Goal: Task Accomplishment & Management: Complete application form

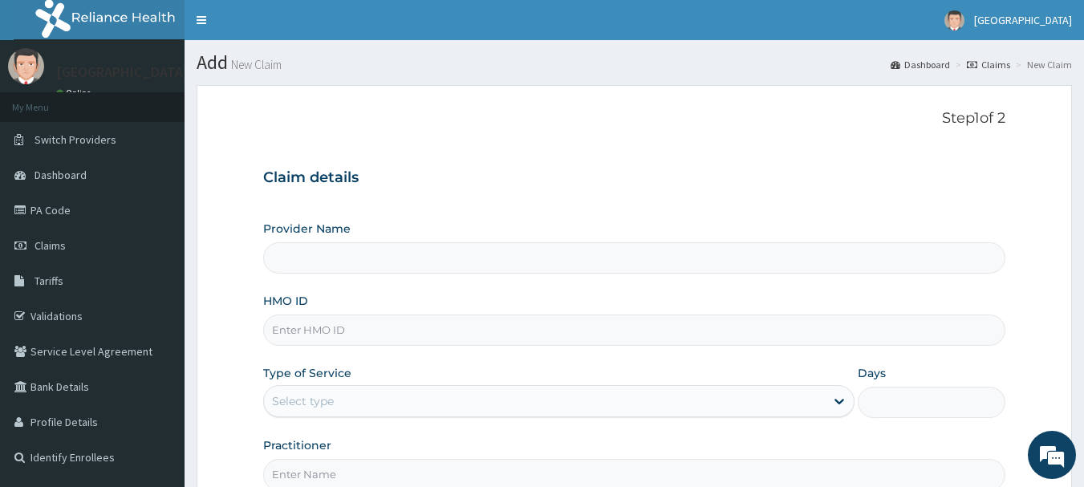
type input "RIDCOL HOSPITAL (IGWURUTA)"
click at [351, 318] on input "HMO ID" at bounding box center [634, 329] width 743 height 31
paste input "saa/10013/a"
type input "saa/10013/a"
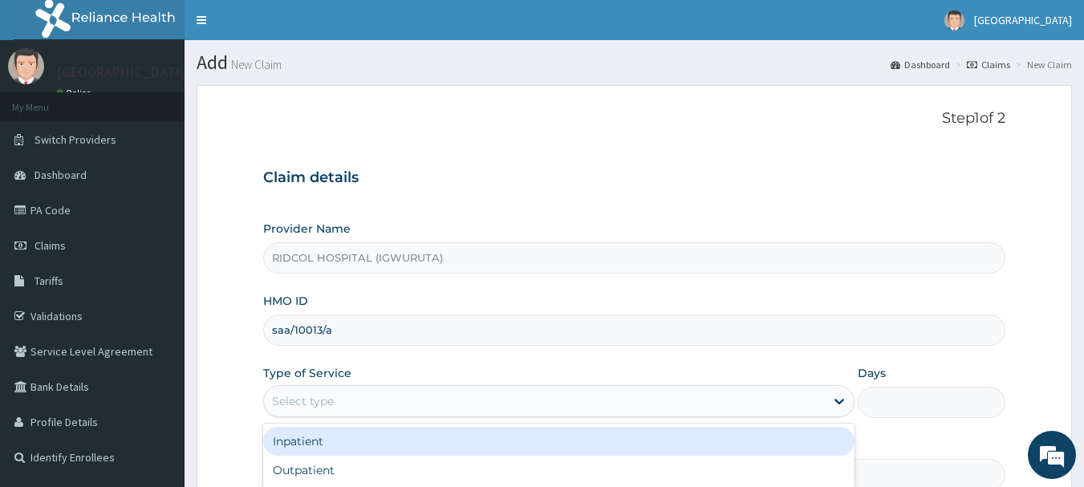
click at [323, 402] on div "Select type" at bounding box center [303, 401] width 62 height 16
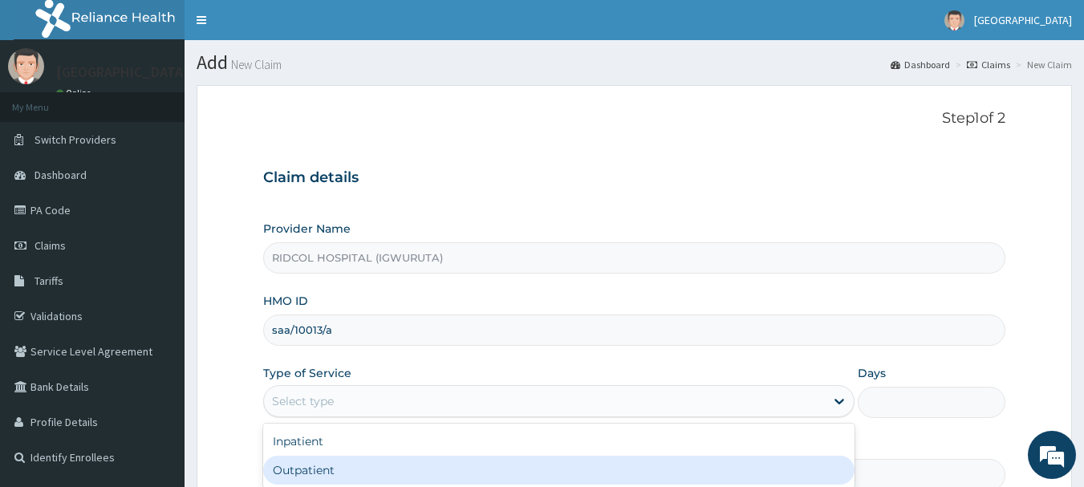
click at [339, 459] on div "Outpatient" at bounding box center [558, 470] width 591 height 29
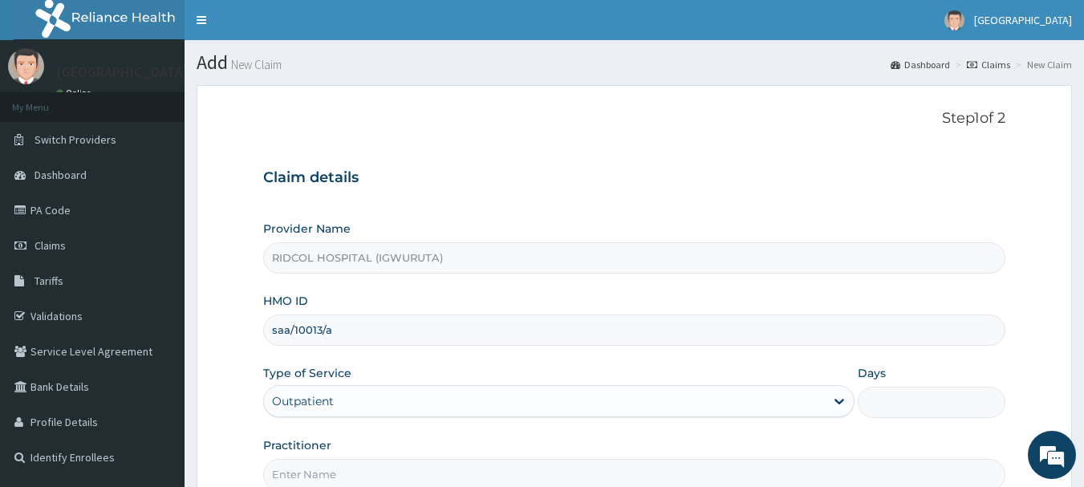
type input "1"
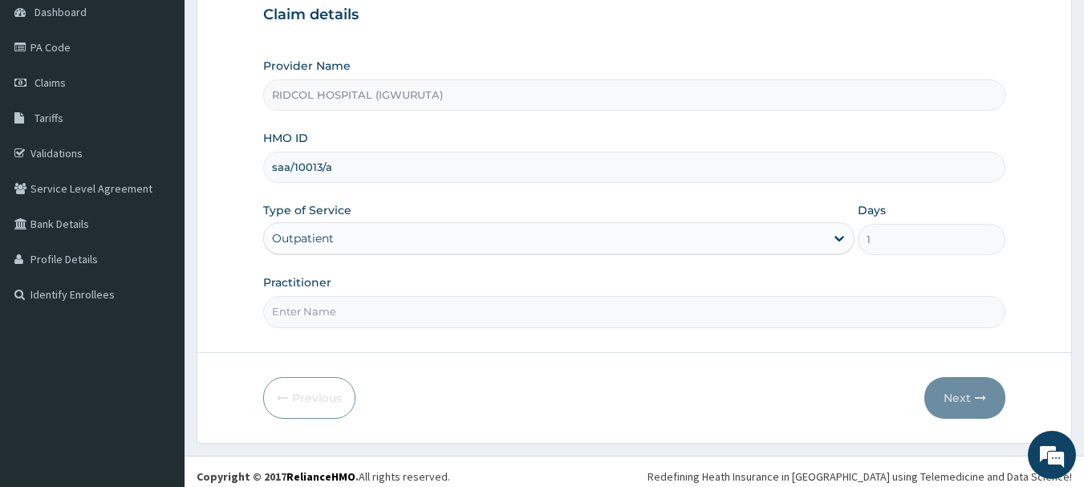
click at [398, 235] on div "Outpatient" at bounding box center [544, 238] width 561 height 26
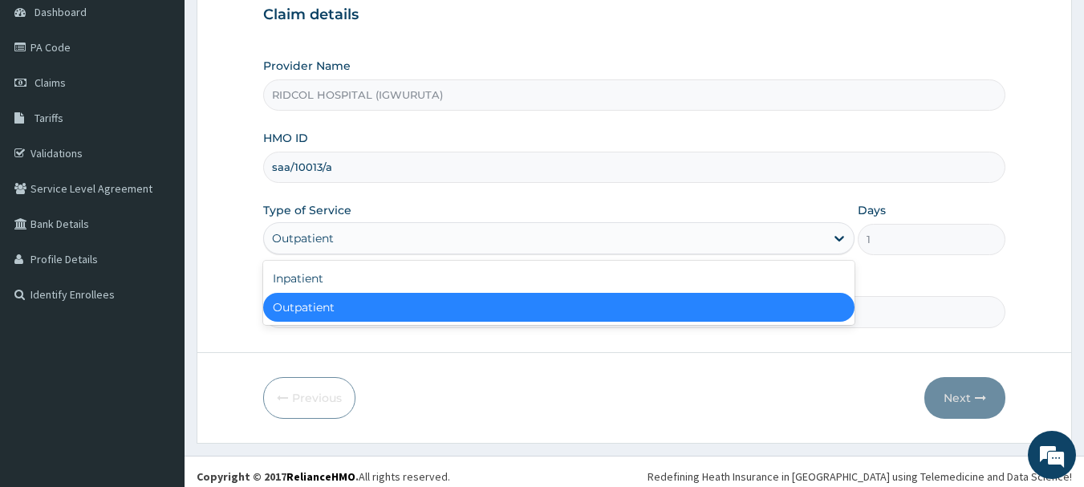
click at [341, 318] on div "Outpatient" at bounding box center [558, 307] width 591 height 29
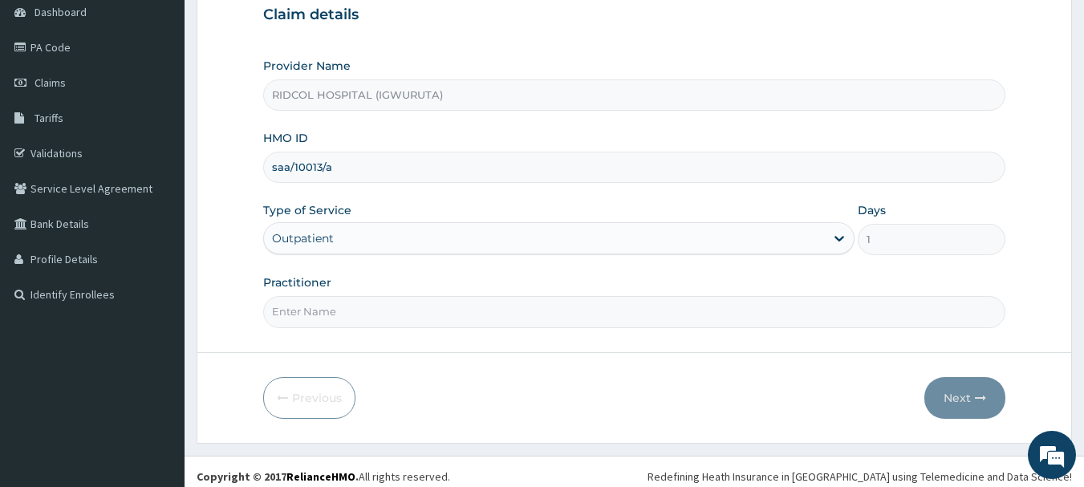
click at [337, 313] on input "Practitioner" at bounding box center [634, 311] width 743 height 31
click at [335, 240] on div "Outpatient" at bounding box center [544, 238] width 561 height 26
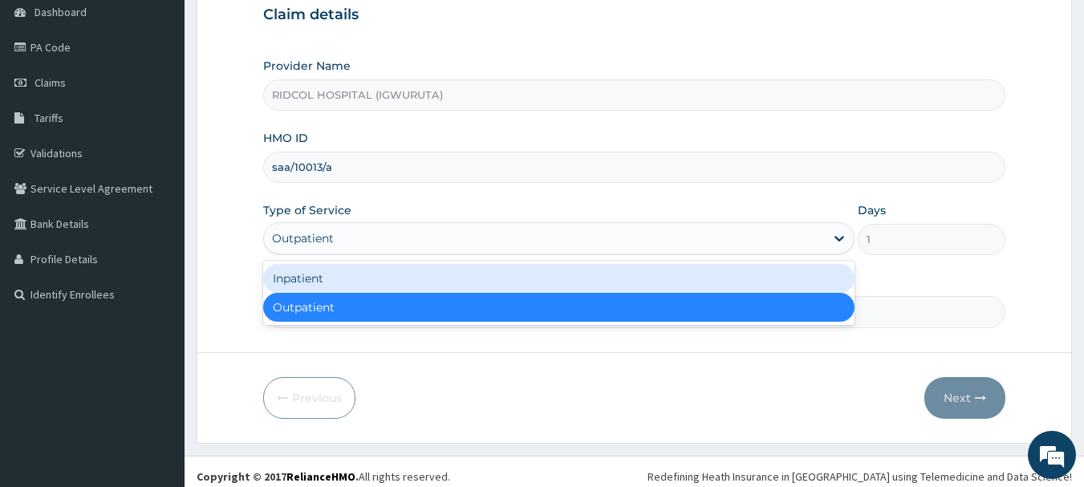
click at [324, 271] on div "Inpatient" at bounding box center [558, 278] width 591 height 29
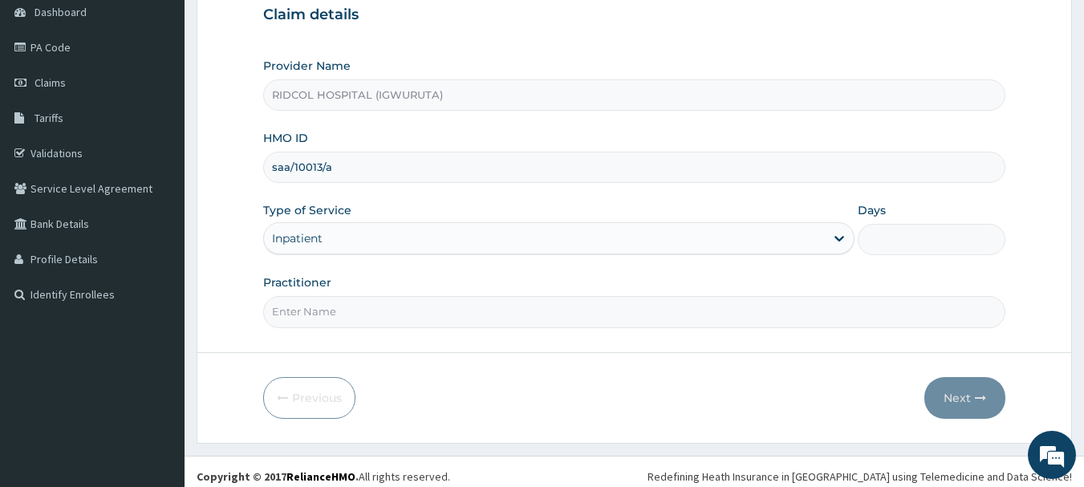
click at [342, 311] on input "Practitioner" at bounding box center [634, 311] width 743 height 31
type input "[PERSON_NAME]"
click at [611, 240] on div "Inpatient" at bounding box center [544, 238] width 561 height 26
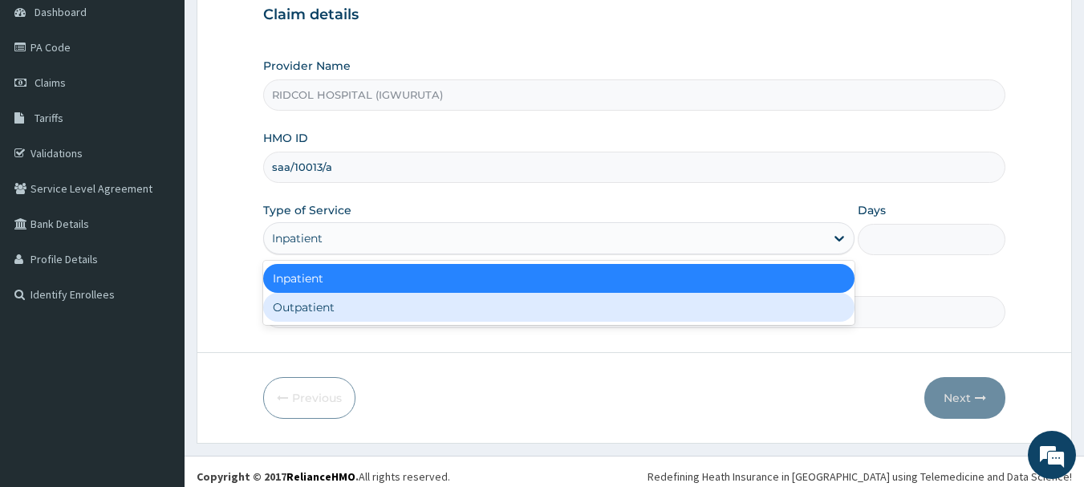
click at [391, 304] on div "Outpatient" at bounding box center [558, 307] width 591 height 29
type input "1"
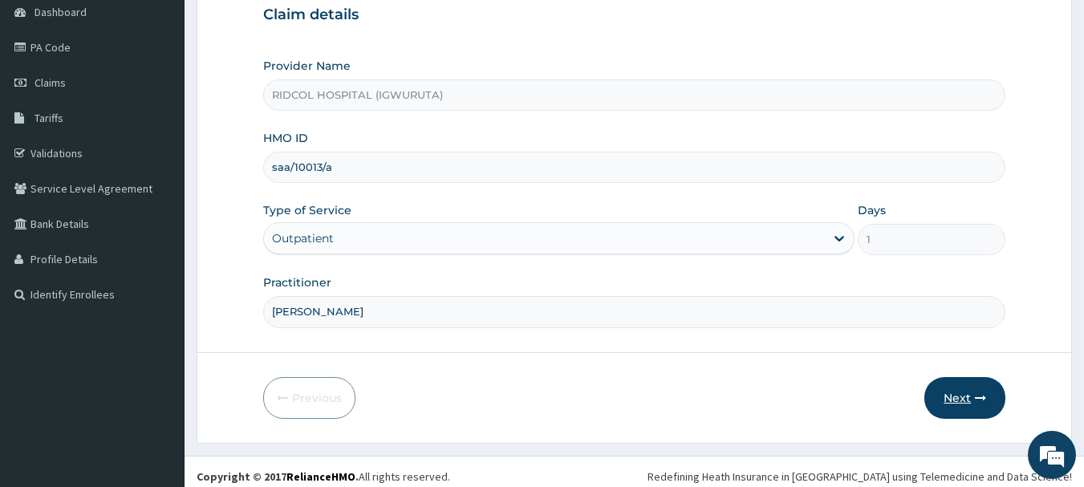
click at [970, 399] on button "Next" at bounding box center [964, 398] width 81 height 42
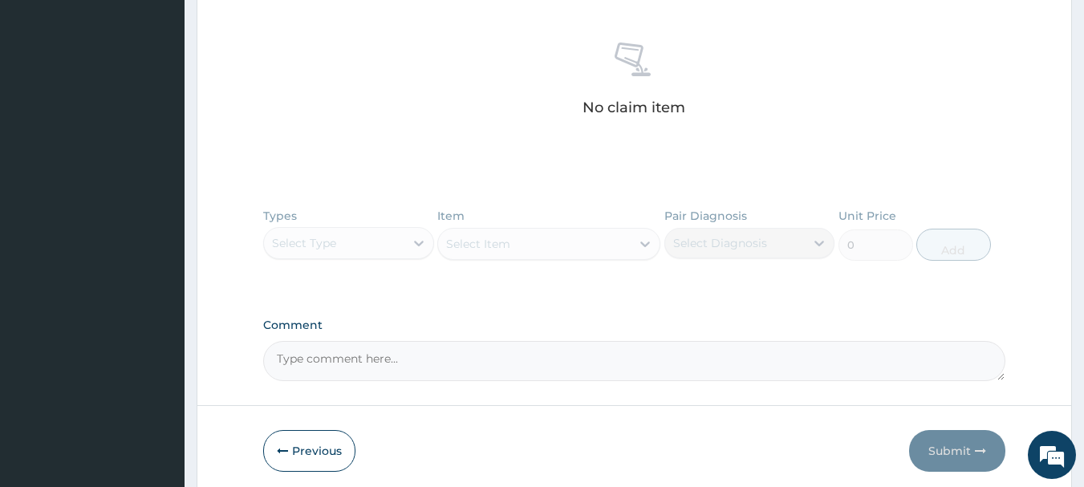
scroll to position [665, 0]
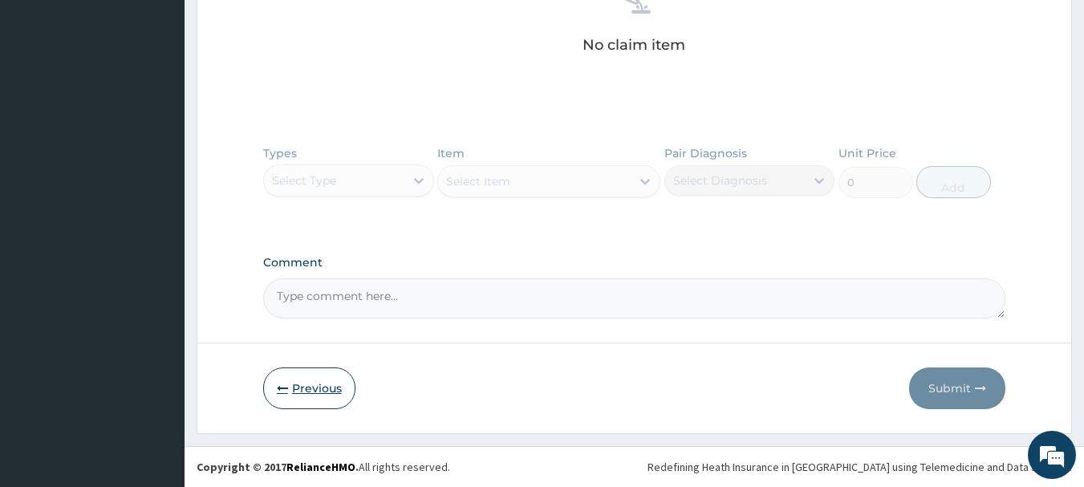
click at [321, 383] on button "Previous" at bounding box center [309, 388] width 92 height 42
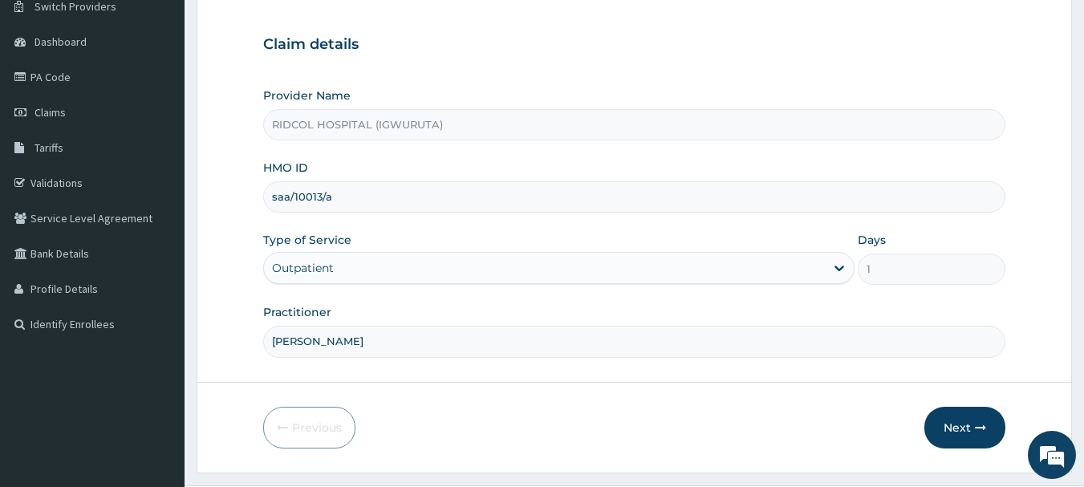
scroll to position [172, 0]
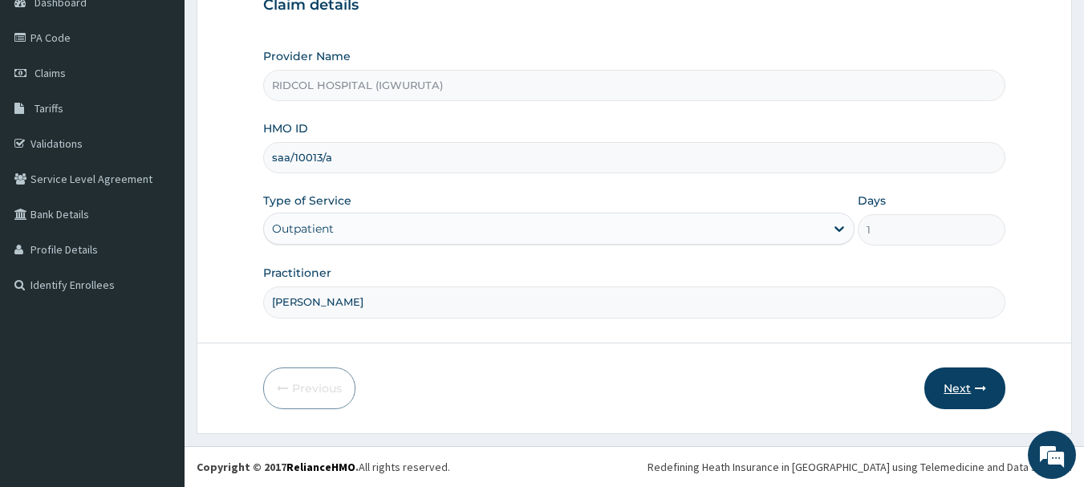
click at [964, 376] on button "Next" at bounding box center [964, 388] width 81 height 42
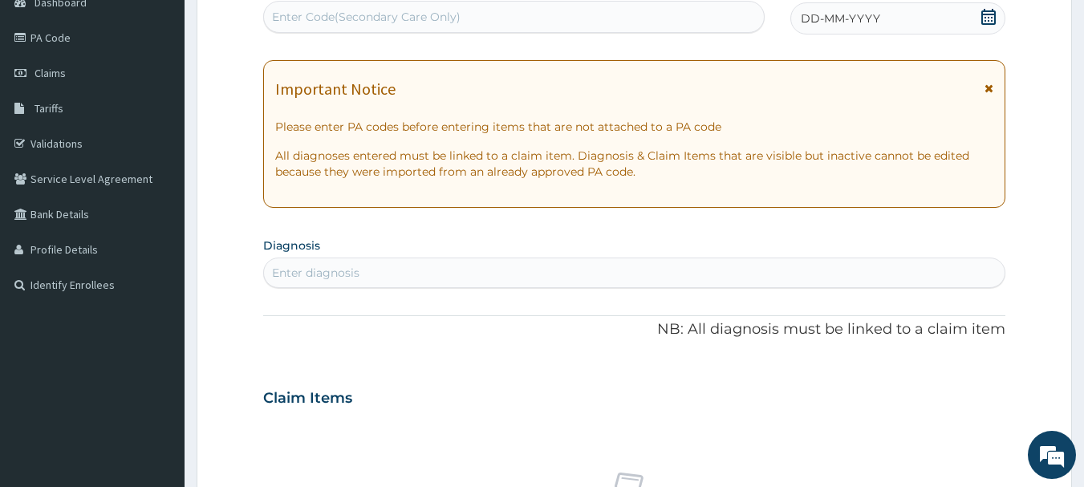
click at [324, 22] on div "Enter Code(Secondary Care Only)" at bounding box center [366, 17] width 188 height 16
paste input "PA/2FEB95"
type input "PA/2FEB95"
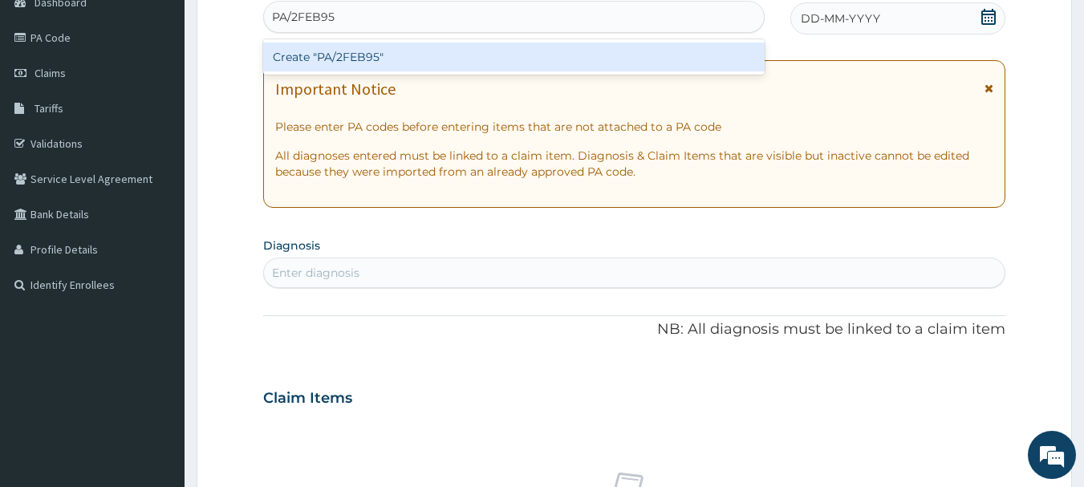
click at [336, 67] on div "Create "PA/2FEB95"" at bounding box center [514, 57] width 502 height 29
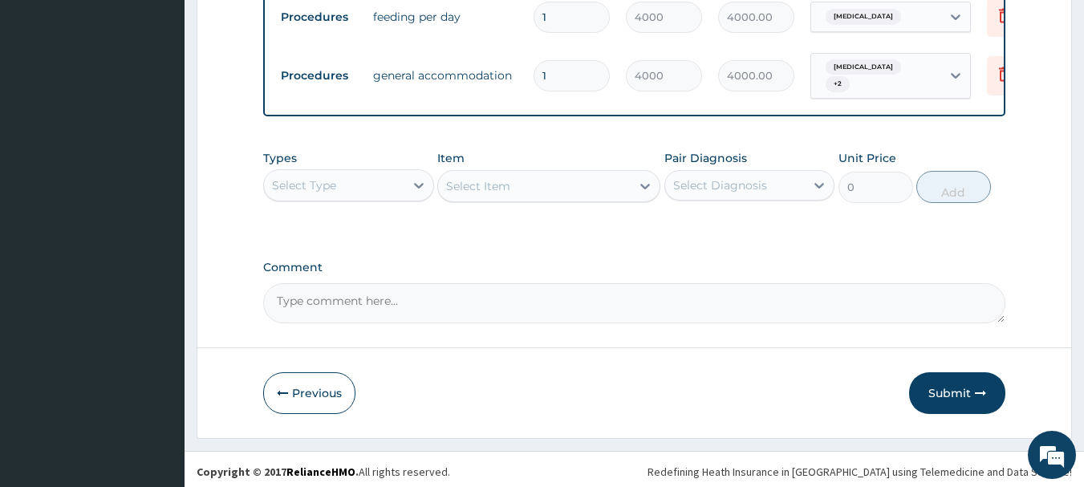
scroll to position [951, 0]
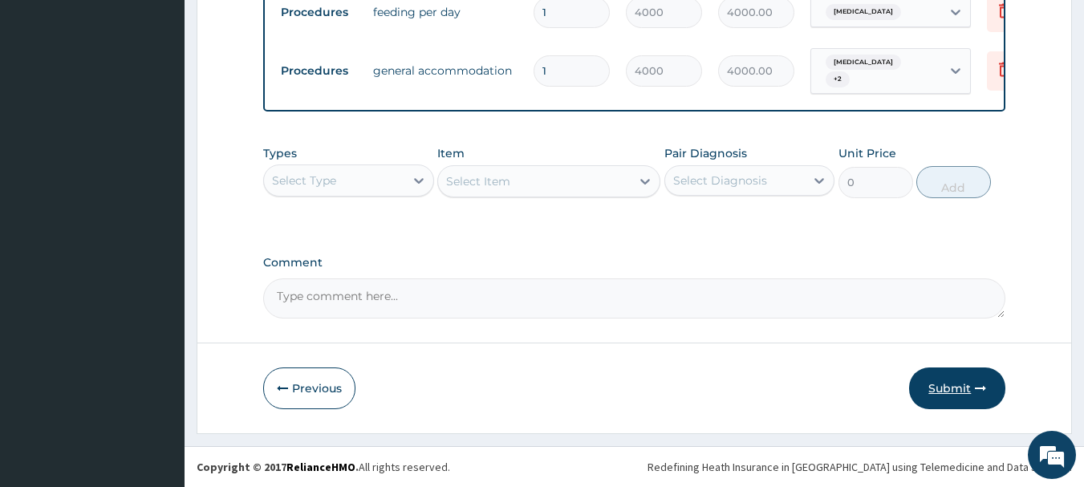
click at [960, 388] on button "Submit" at bounding box center [957, 388] width 96 height 42
